Goal: Check status: Check status

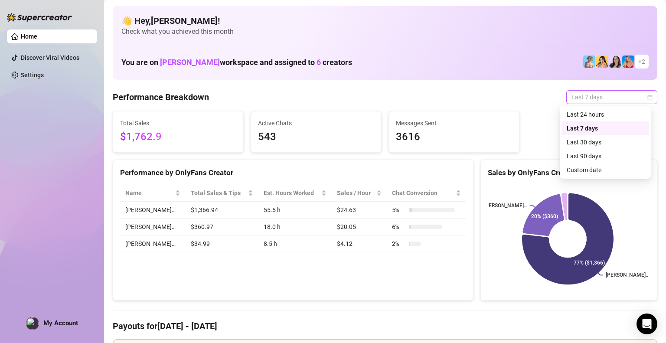
click at [591, 95] on span "Last 7 days" at bounding box center [611, 97] width 81 height 13
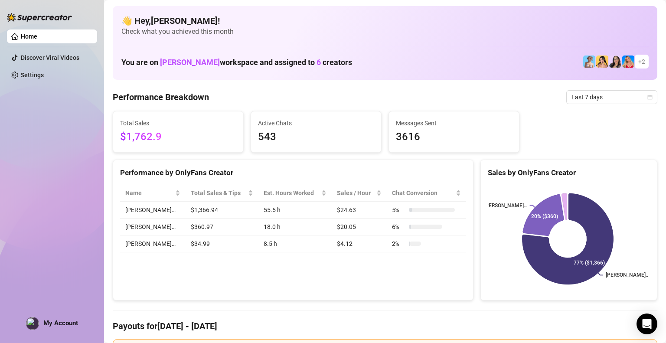
click at [482, 90] on div "Performance Breakdown Last 7 days" at bounding box center [385, 97] width 544 height 14
click at [647, 95] on icon "calendar" at bounding box center [649, 96] width 5 height 5
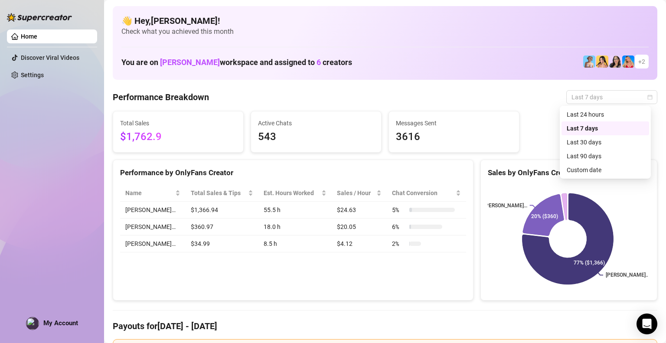
click at [539, 100] on div "Performance Breakdown Last 7 days" at bounding box center [385, 97] width 544 height 14
click at [639, 92] on span "Last 7 days" at bounding box center [611, 97] width 81 height 13
click at [596, 175] on div "Custom date" at bounding box center [605, 170] width 88 height 14
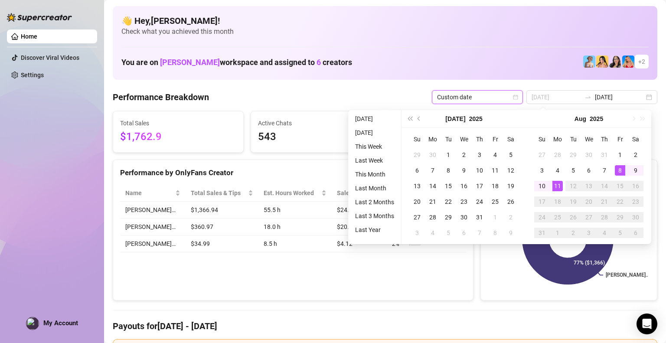
type input "[DATE]"
click at [621, 168] on div "8" at bounding box center [619, 170] width 10 height 10
type input "[DATE]"
click at [561, 188] on div "11" at bounding box center [557, 186] width 10 height 10
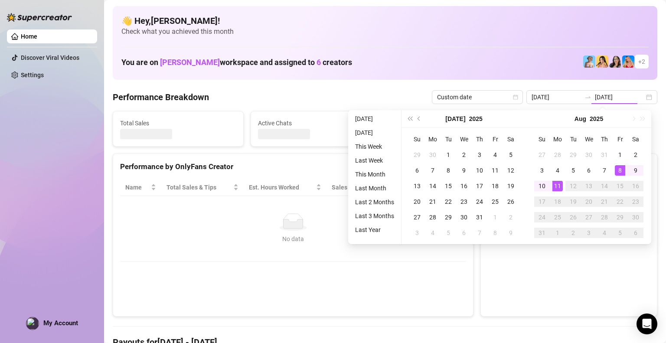
type input "[DATE]"
